Goal: Transaction & Acquisition: Download file/media

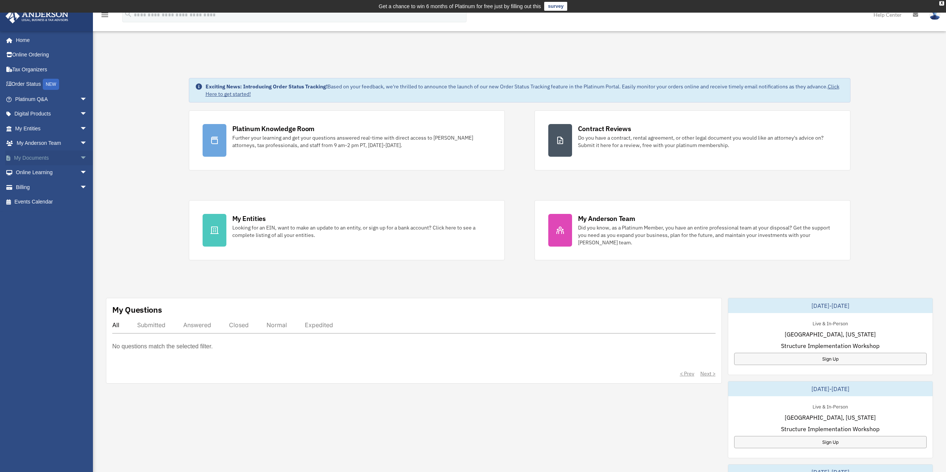
click at [71, 160] on link "My Documents arrow_drop_down" at bounding box center [51, 158] width 93 height 15
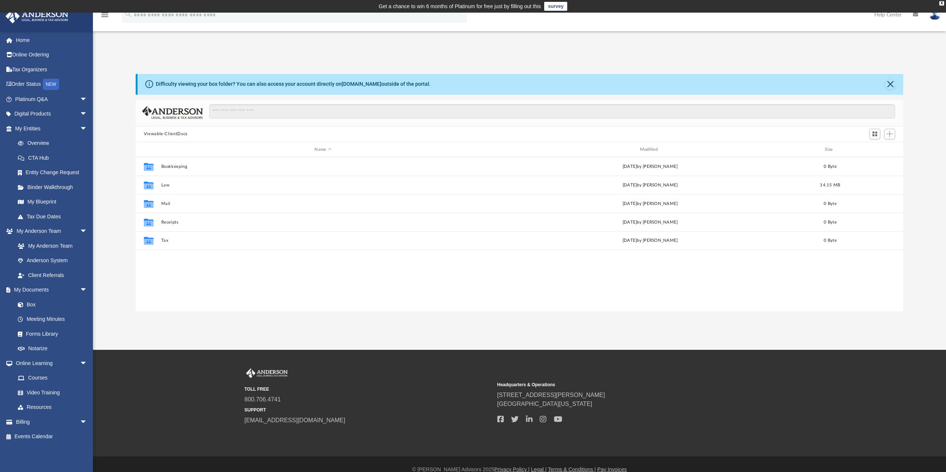
scroll to position [164, 762]
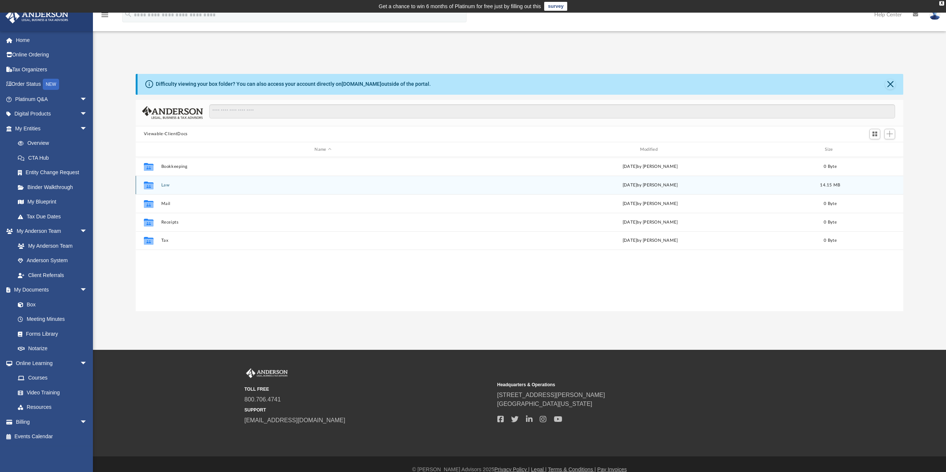
click at [164, 183] on button "Law" at bounding box center [323, 185] width 324 height 5
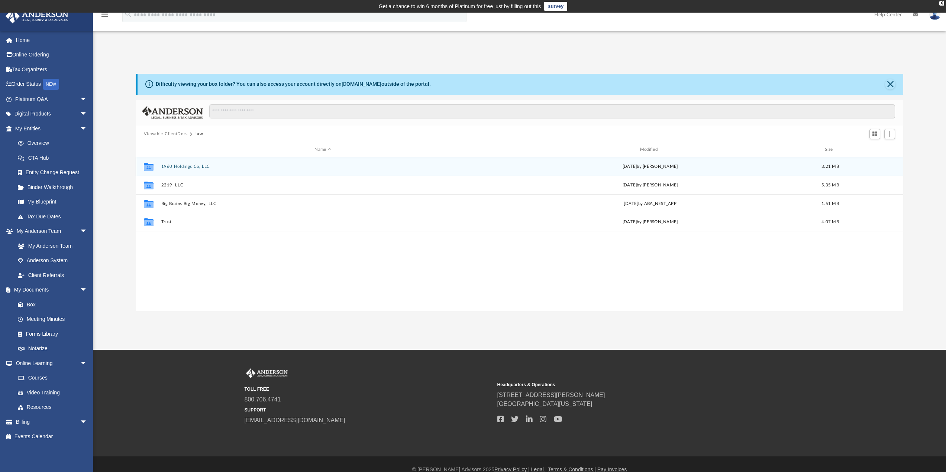
click at [175, 165] on button "1960 Holdings Co, LLC" at bounding box center [323, 166] width 324 height 5
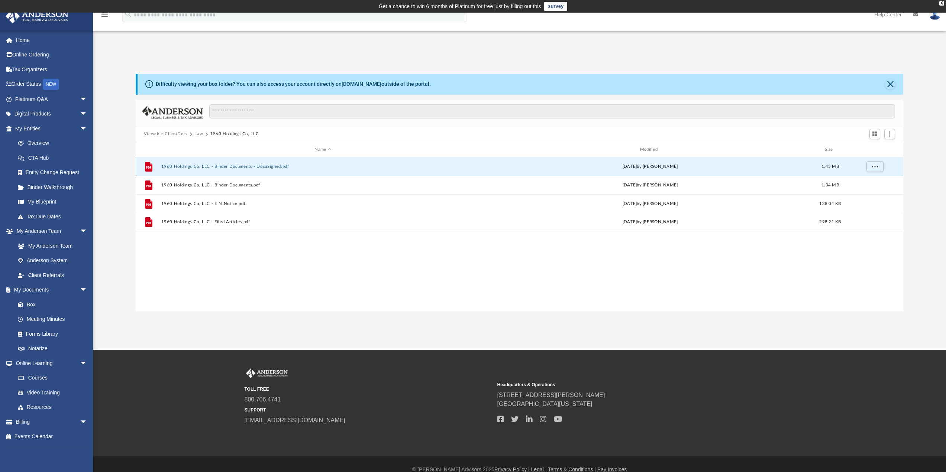
click at [234, 166] on button "1960 Holdings Co, LLC - Binder Documents - DocuSigned.pdf" at bounding box center [323, 166] width 324 height 5
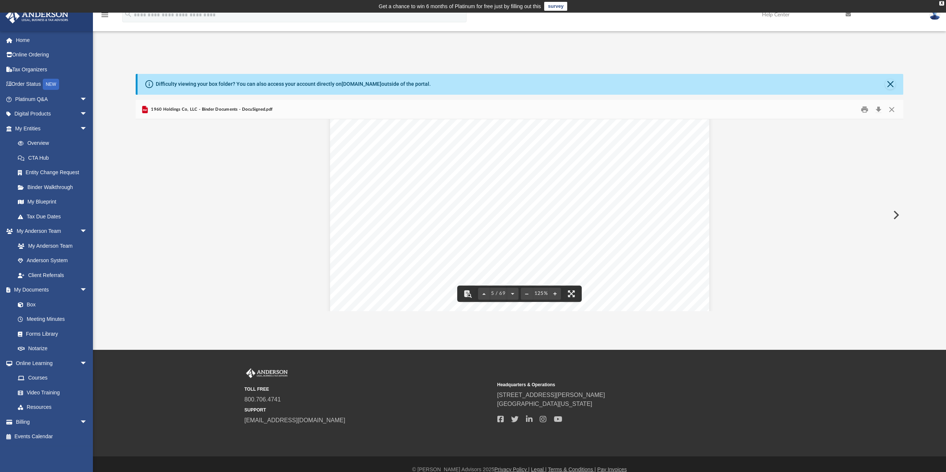
scroll to position [2230, 0]
click at [877, 110] on button "Download" at bounding box center [878, 110] width 13 height 12
